Goal: Transaction & Acquisition: Purchase product/service

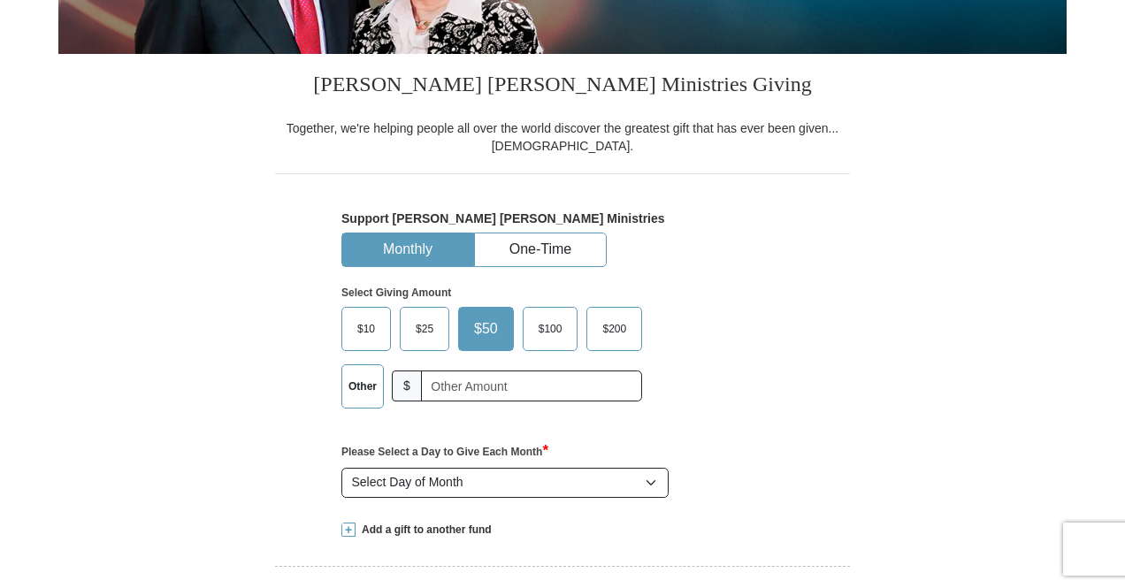
scroll to position [442, 0]
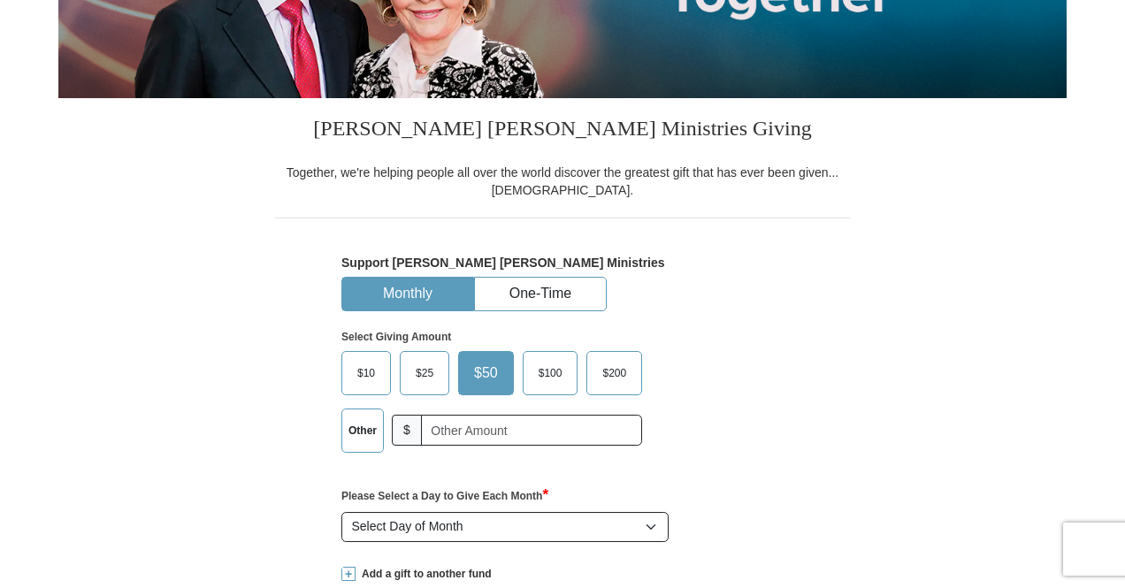
scroll to position [88, 0]
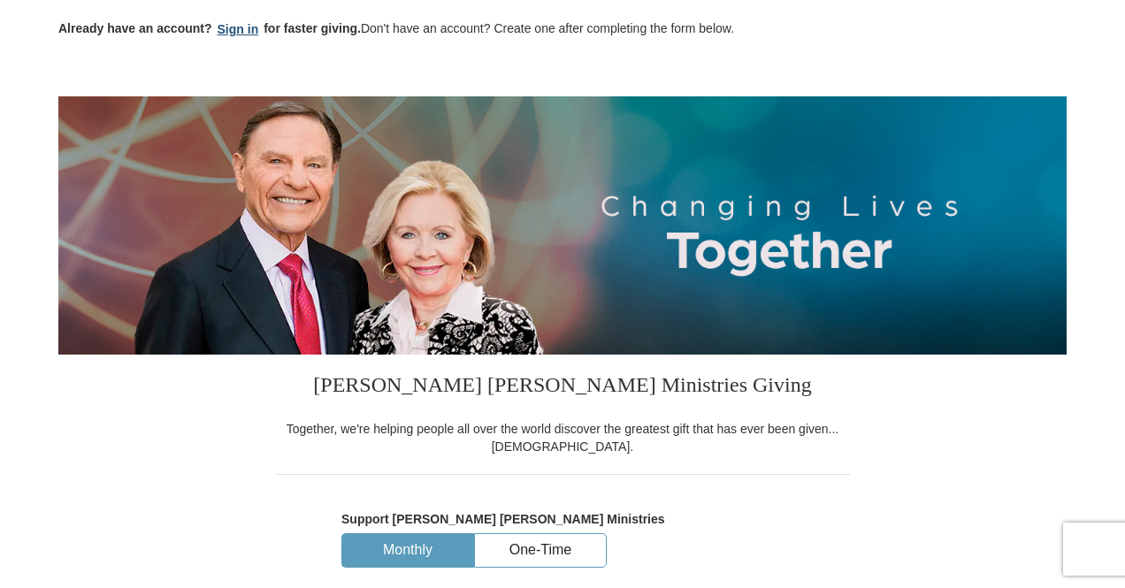
click at [233, 24] on button "Sign in" at bounding box center [238, 29] width 52 height 20
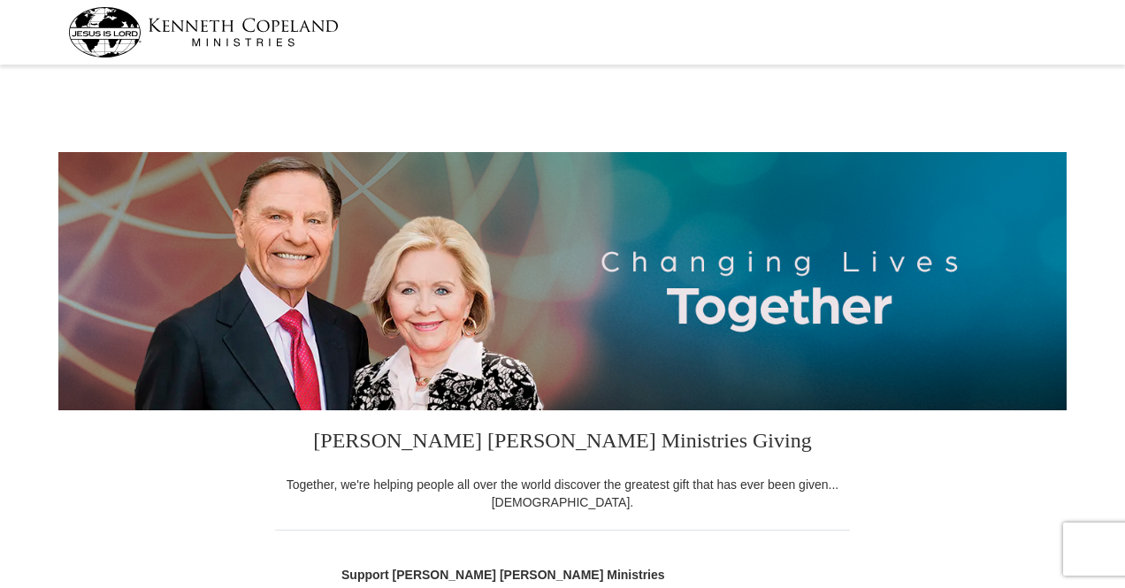
select select "NJ"
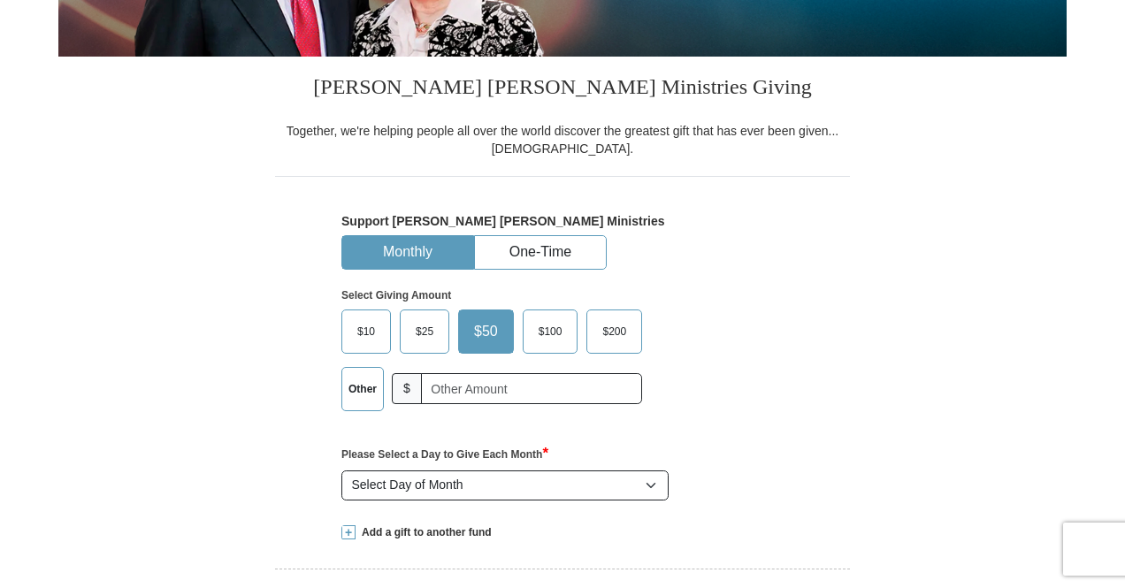
scroll to position [442, 0]
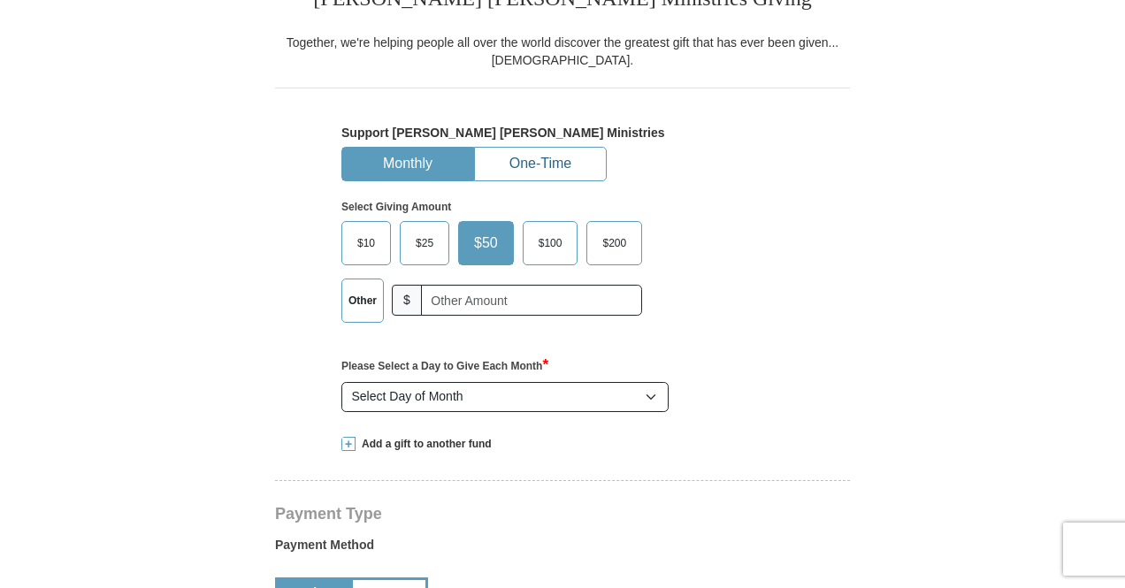
click at [535, 163] on button "One-Time" at bounding box center [540, 164] width 131 height 33
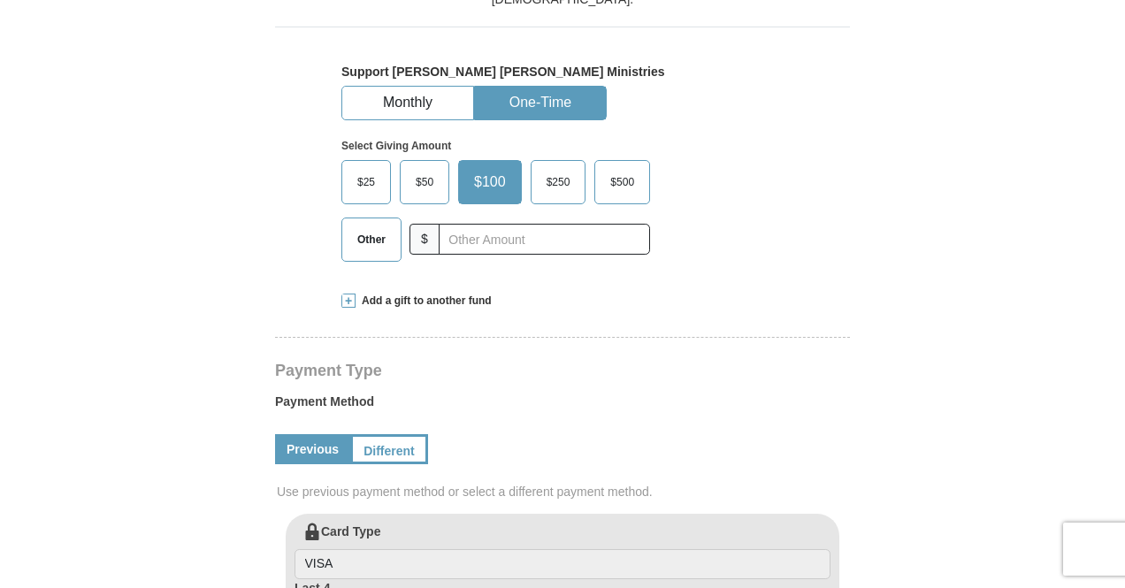
scroll to position [530, 0]
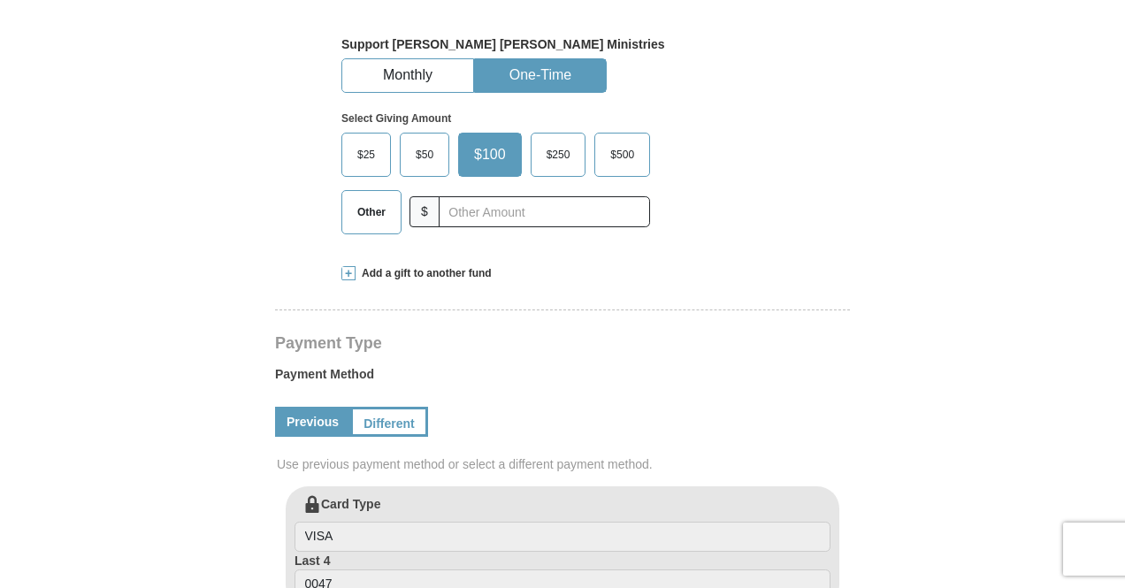
click at [427, 156] on span "$50" at bounding box center [424, 154] width 35 height 27
click at [0, 0] on input "$50" at bounding box center [0, 0] width 0 height 0
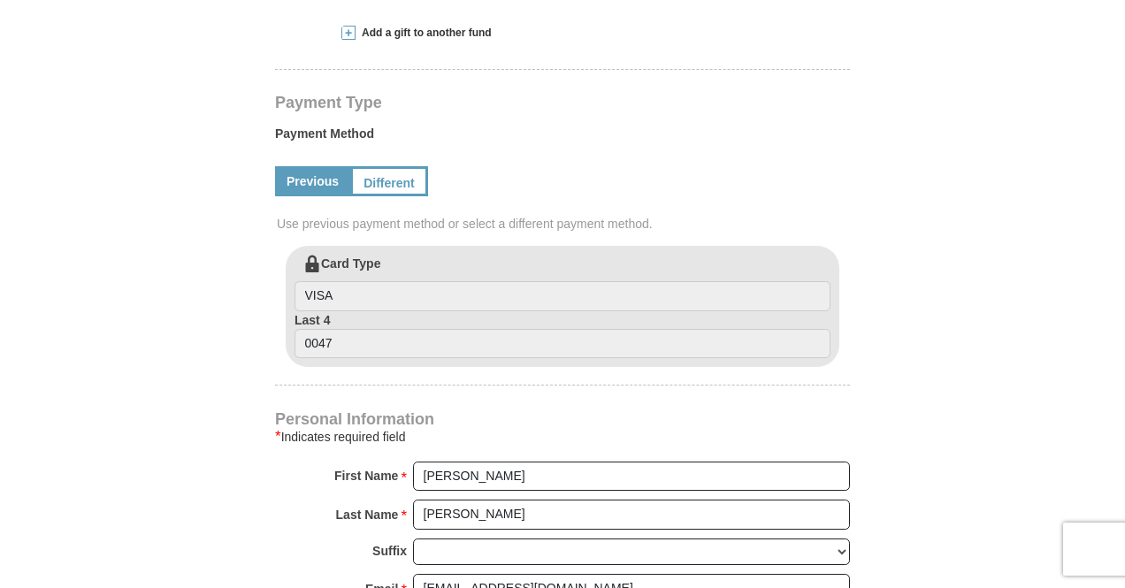
scroll to position [796, 0]
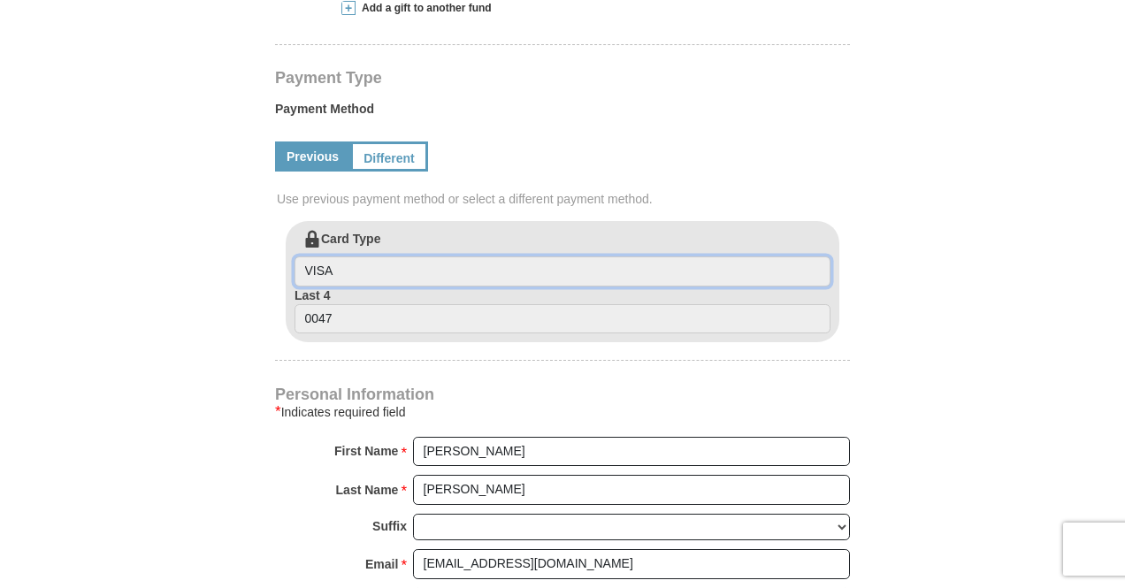
click at [398, 273] on input "VISA" at bounding box center [562, 271] width 536 height 30
click at [344, 266] on input "VISA" at bounding box center [562, 271] width 536 height 30
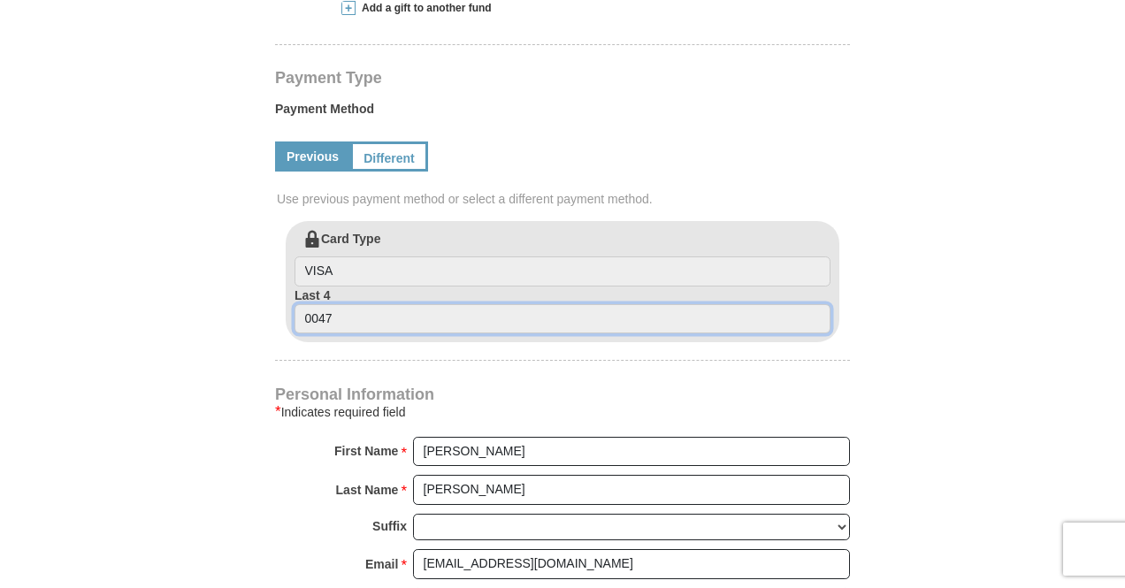
click at [332, 323] on input "0047" at bounding box center [562, 319] width 536 height 30
drag, startPoint x: 341, startPoint y: 316, endPoint x: 304, endPoint y: 317, distance: 37.2
click at [304, 317] on input "0047" at bounding box center [562, 319] width 536 height 30
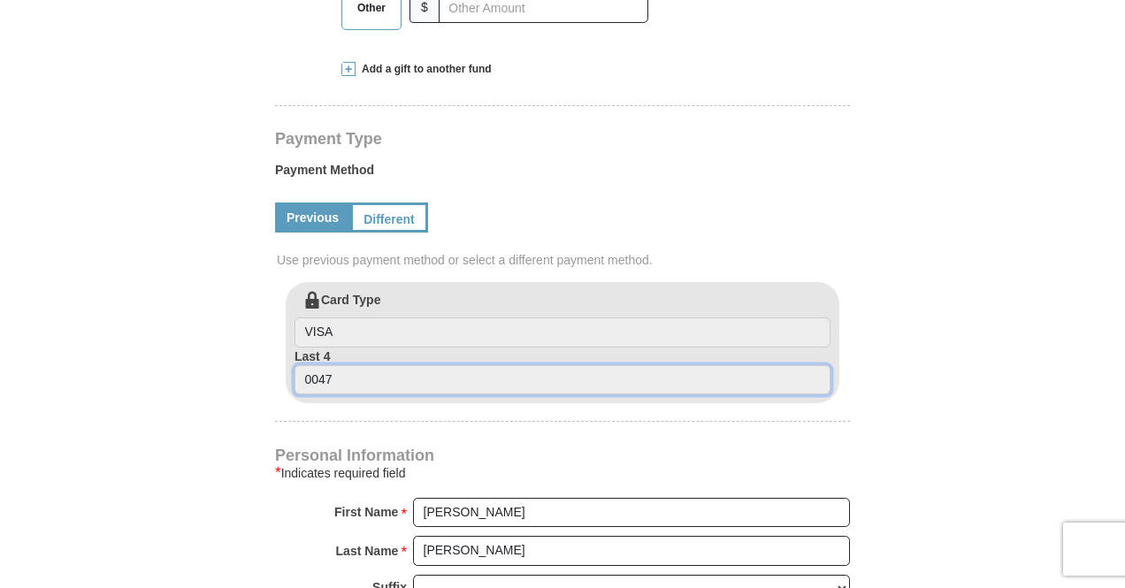
scroll to position [707, 0]
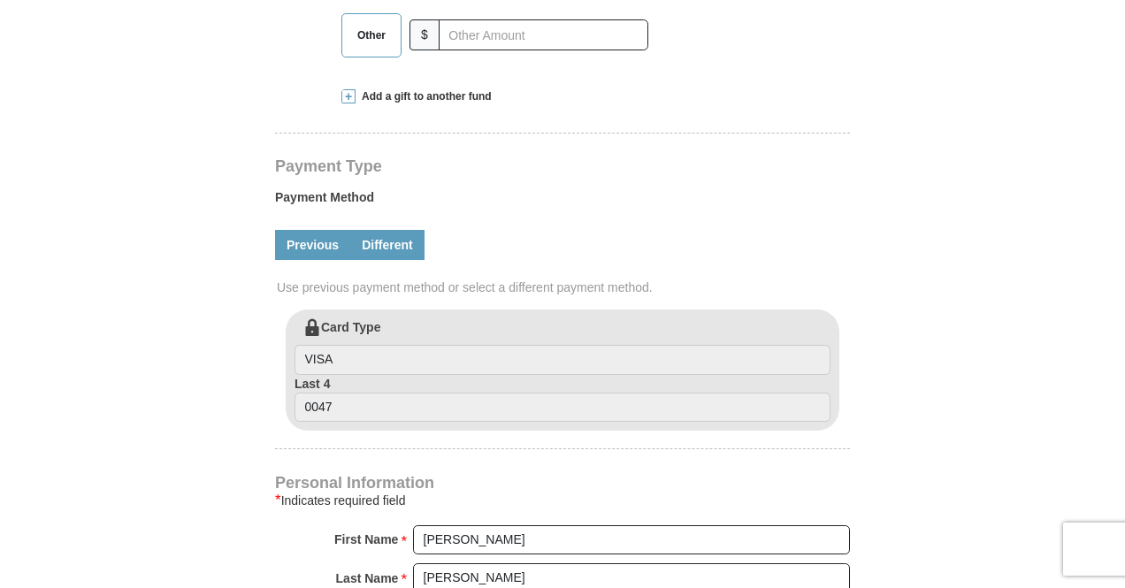
click at [391, 240] on link "Different" at bounding box center [387, 245] width 74 height 30
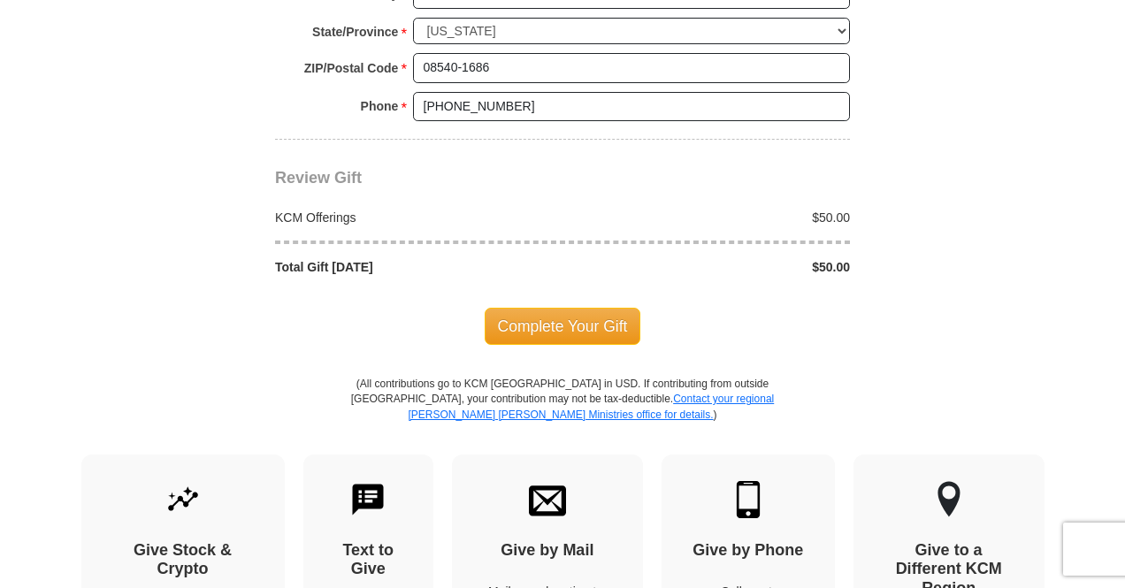
scroll to position [1768, 0]
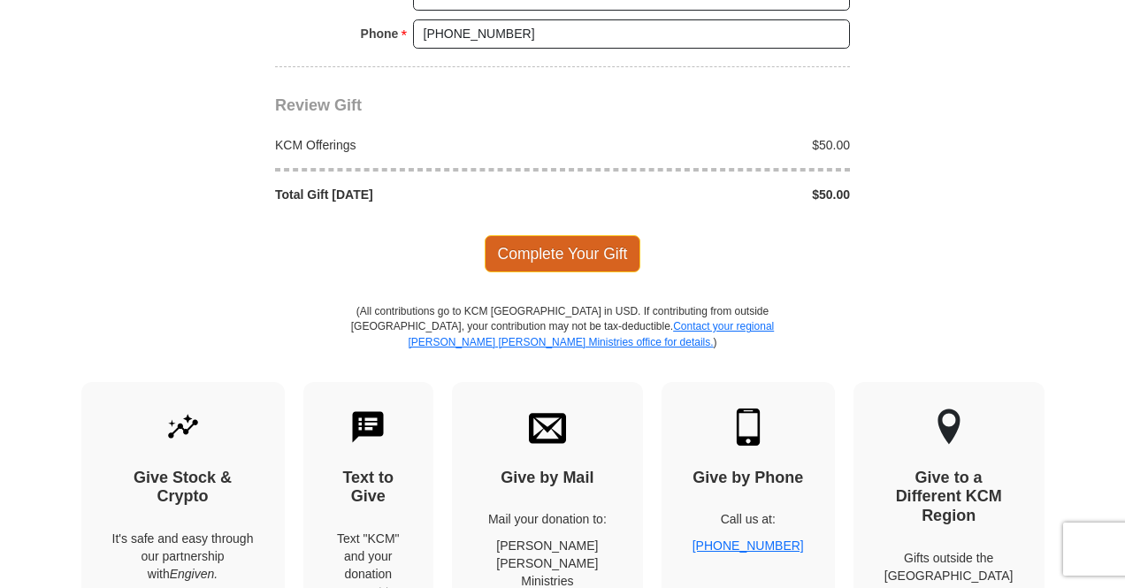
click at [562, 240] on span "Complete Your Gift" at bounding box center [562, 253] width 156 height 37
